Goal: Information Seeking & Learning: Check status

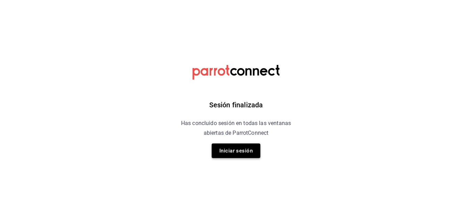
click at [246, 150] on button "Iniciar sesión" at bounding box center [236, 150] width 49 height 15
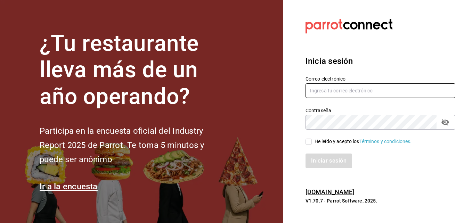
type input "[PERSON_NAME][EMAIL_ADDRESS][DOMAIN_NAME]"
click at [309, 141] on input "He leído y acepto los Términos y condiciones." at bounding box center [308, 142] width 6 height 6
checkbox input "true"
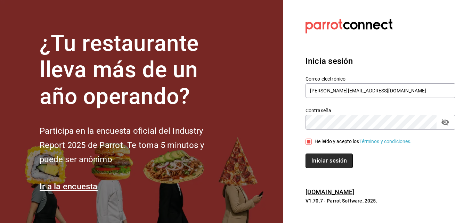
click at [320, 160] on button "Iniciar sesión" at bounding box center [328, 161] width 47 height 15
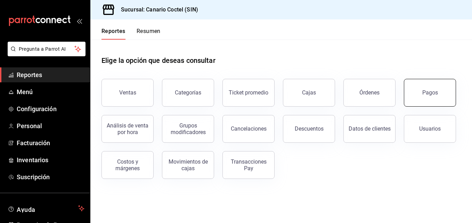
click at [425, 96] on button "Pagos" at bounding box center [430, 93] width 52 height 28
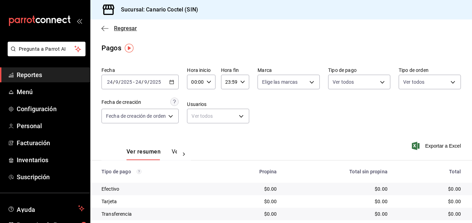
click at [123, 27] on span "Regresar" at bounding box center [125, 28] width 23 height 7
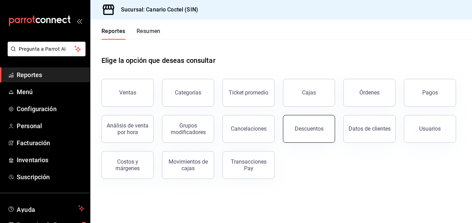
click at [314, 123] on button "Descuentos" at bounding box center [309, 129] width 52 height 28
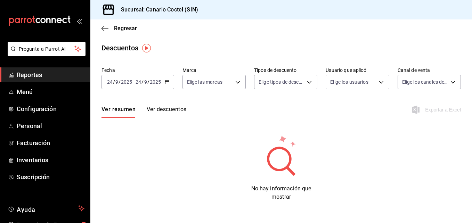
click at [165, 82] on \(Stroke\) "button" at bounding box center [167, 82] width 4 height 4
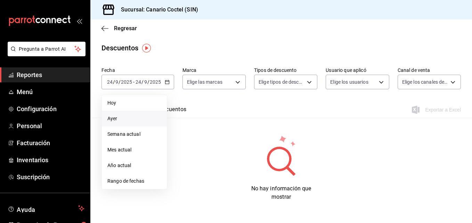
click at [113, 117] on span "Ayer" at bounding box center [134, 118] width 54 height 7
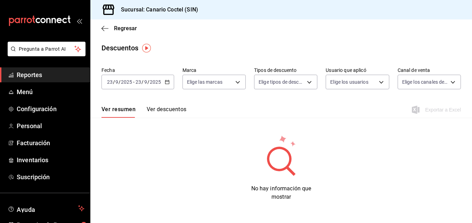
click at [154, 109] on button "Ver descuentos" at bounding box center [167, 112] width 40 height 12
click at [122, 30] on span "Regresar" at bounding box center [125, 28] width 23 height 7
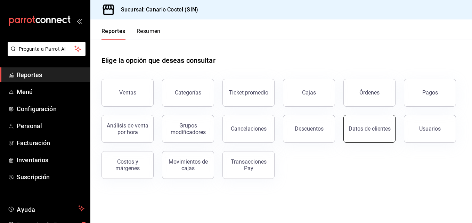
click at [363, 127] on div "Datos de clientes" at bounding box center [369, 128] width 42 height 7
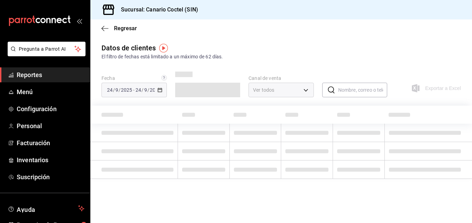
type input "PARROT,DIDI_FOOD,ONLINE"
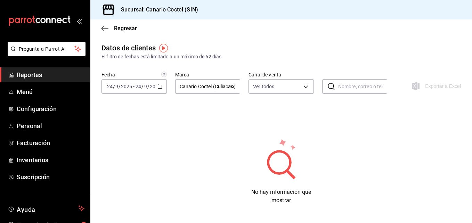
click at [160, 88] on icon "button" at bounding box center [159, 86] width 5 height 5
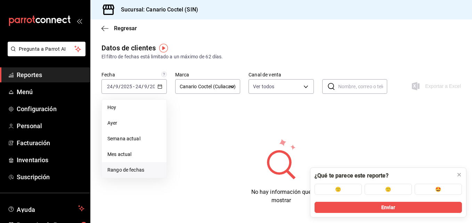
click at [143, 168] on span "Rango de fechas" at bounding box center [133, 169] width 53 height 7
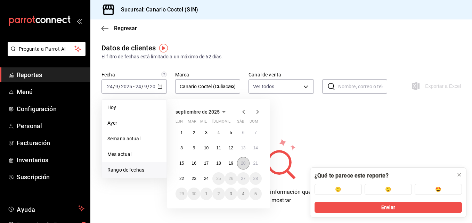
click at [244, 160] on button "20" at bounding box center [243, 163] width 12 height 13
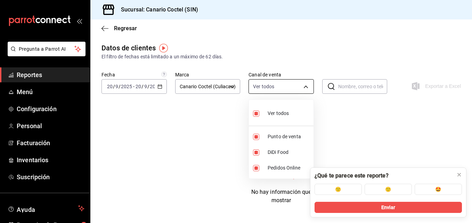
click at [303, 89] on body "Pregunta a Parrot AI Reportes Menú Configuración Personal Facturación Inventari…" at bounding box center [236, 111] width 472 height 223
click at [303, 89] on div at bounding box center [236, 111] width 472 height 223
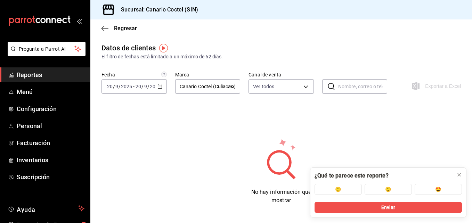
click at [366, 88] on input "text" at bounding box center [362, 87] width 49 height 14
click at [107, 28] on icon "button" at bounding box center [104, 28] width 7 height 0
